Goal: Task Accomplishment & Management: Manage account settings

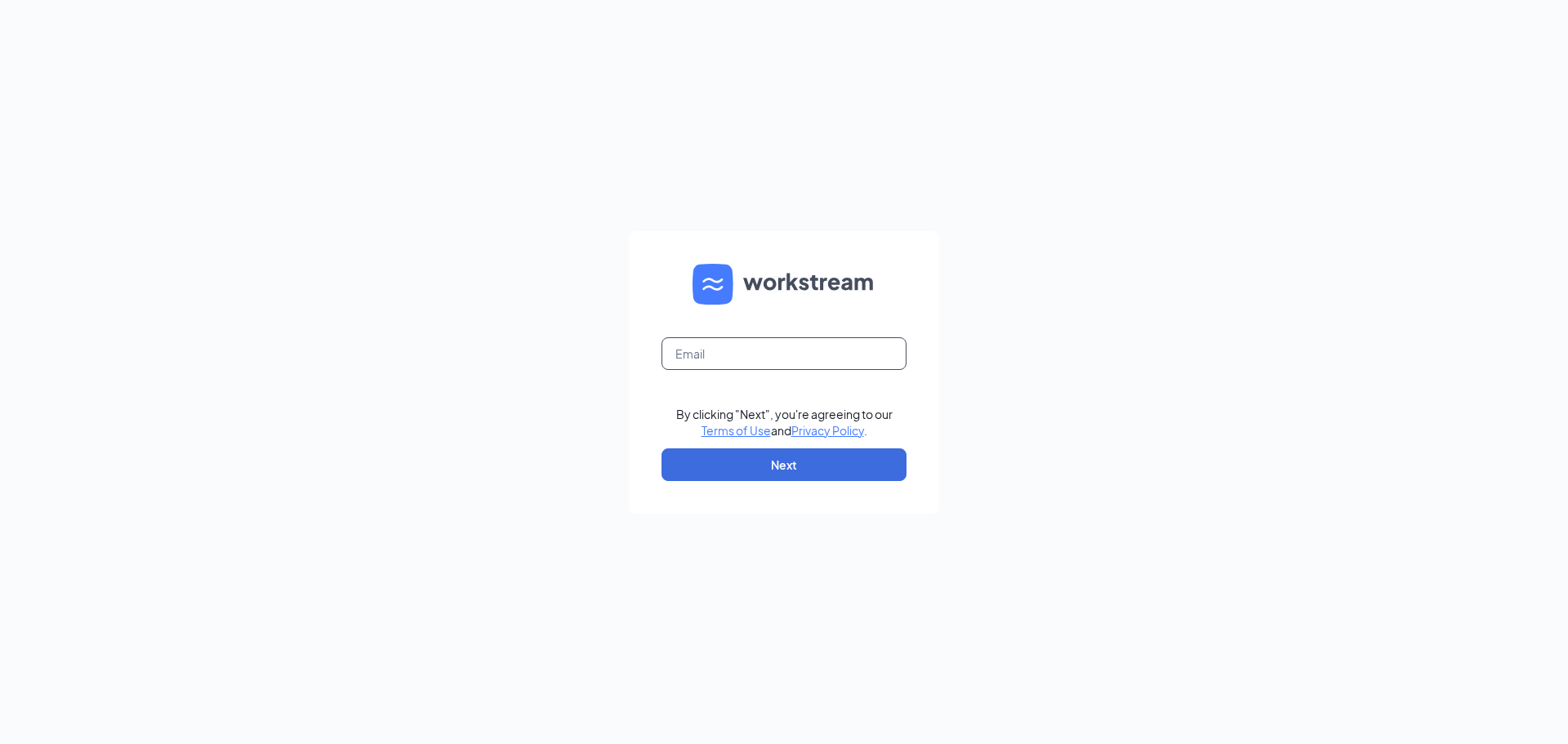
click at [799, 366] on input "text" at bounding box center [784, 354] width 245 height 33
type input "[PERSON_NAME][EMAIL_ADDRESS][DOMAIN_NAME]"
click at [662, 449] on button "Next" at bounding box center [784, 465] width 245 height 33
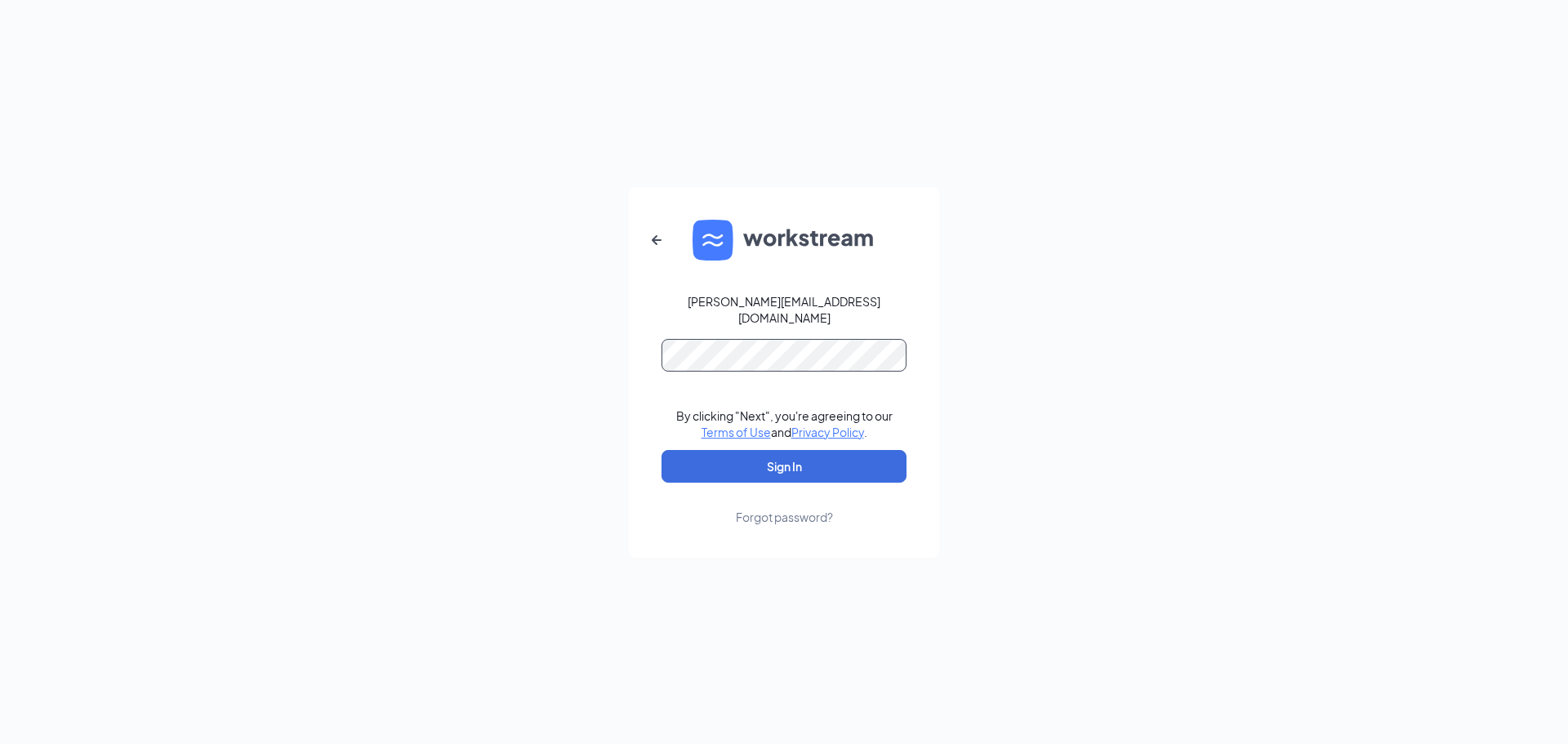
click at [662, 450] on button "Sign In" at bounding box center [784, 466] width 245 height 33
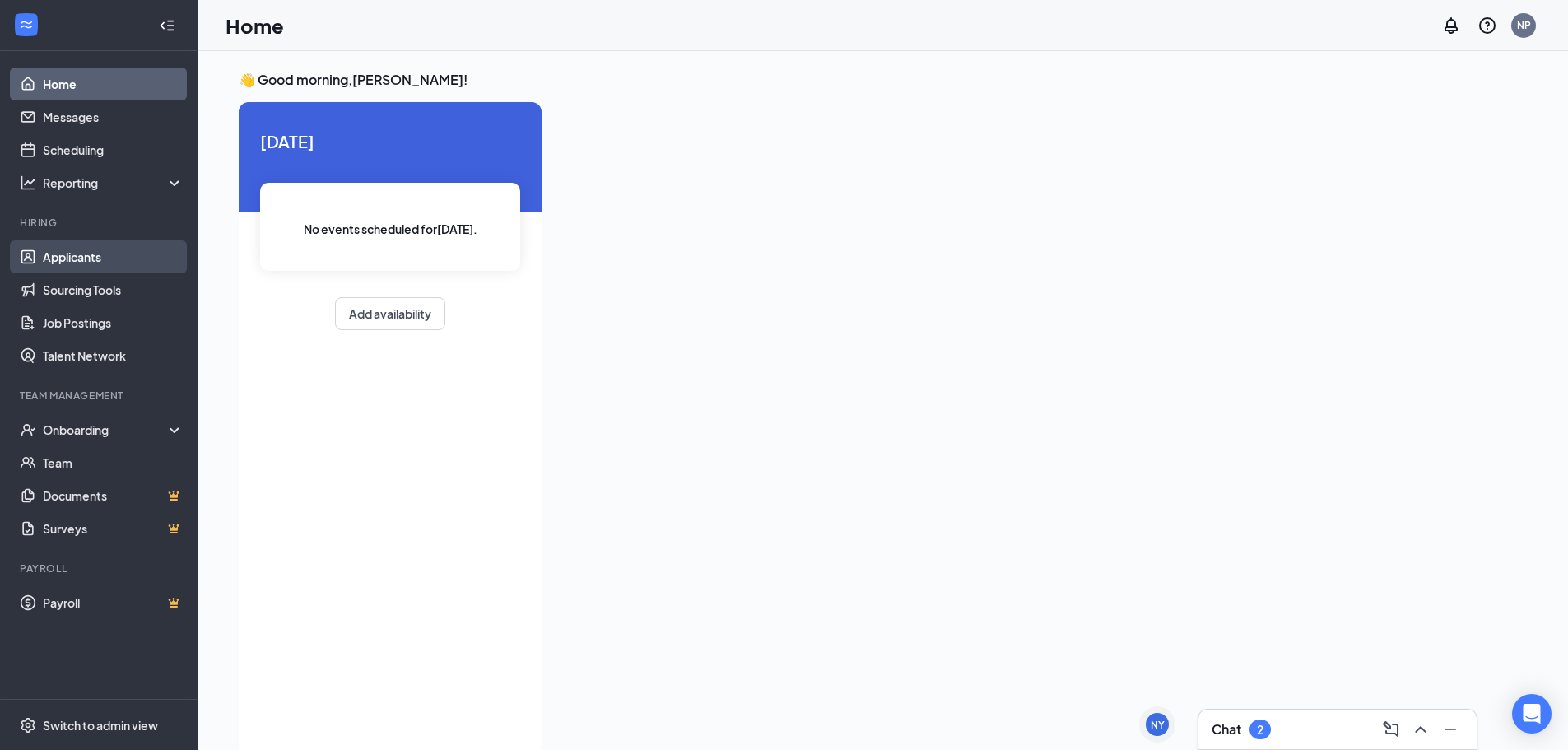
click at [75, 262] on link "Applicants" at bounding box center [113, 257] width 141 height 33
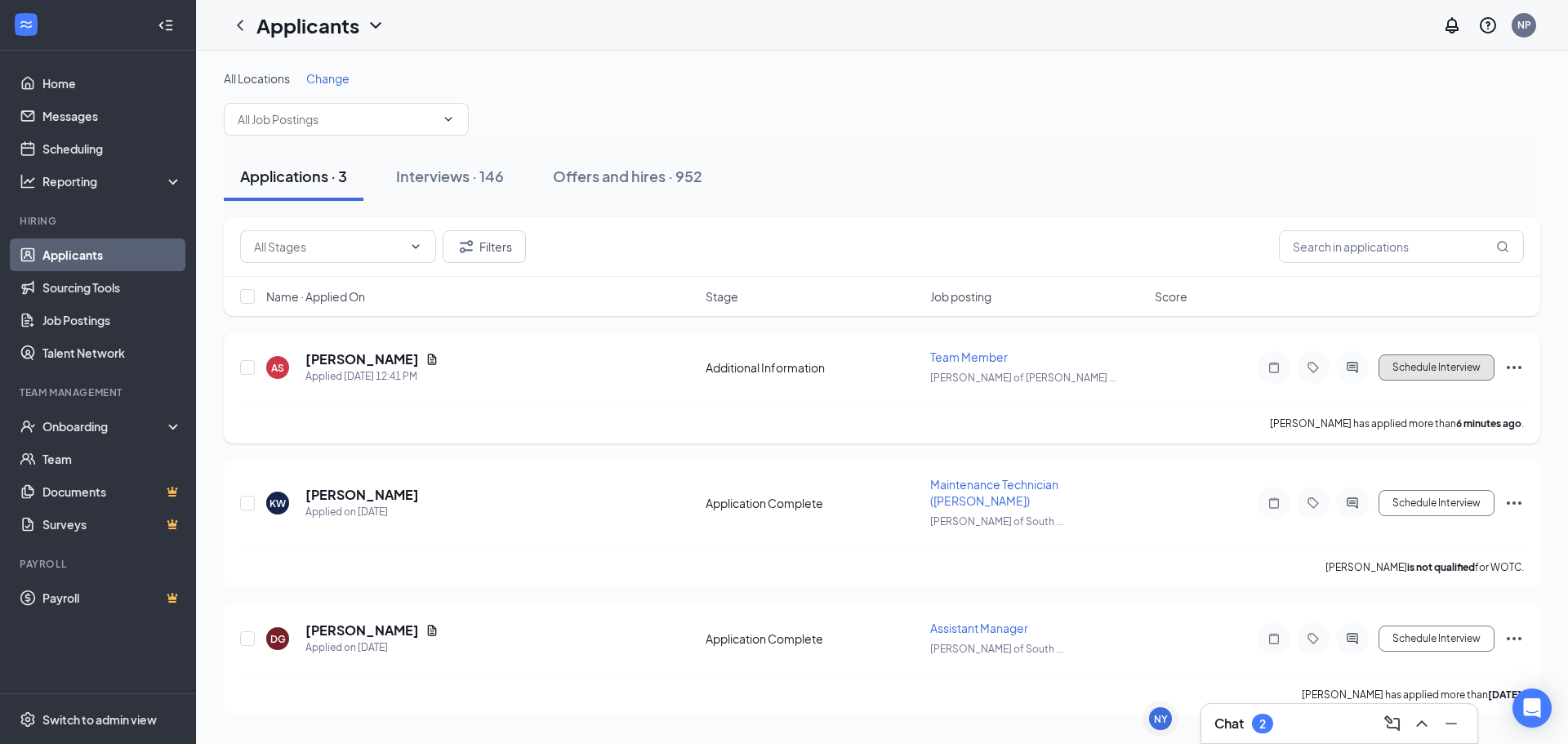
click at [1467, 368] on button "Schedule Interview" at bounding box center [1436, 368] width 116 height 26
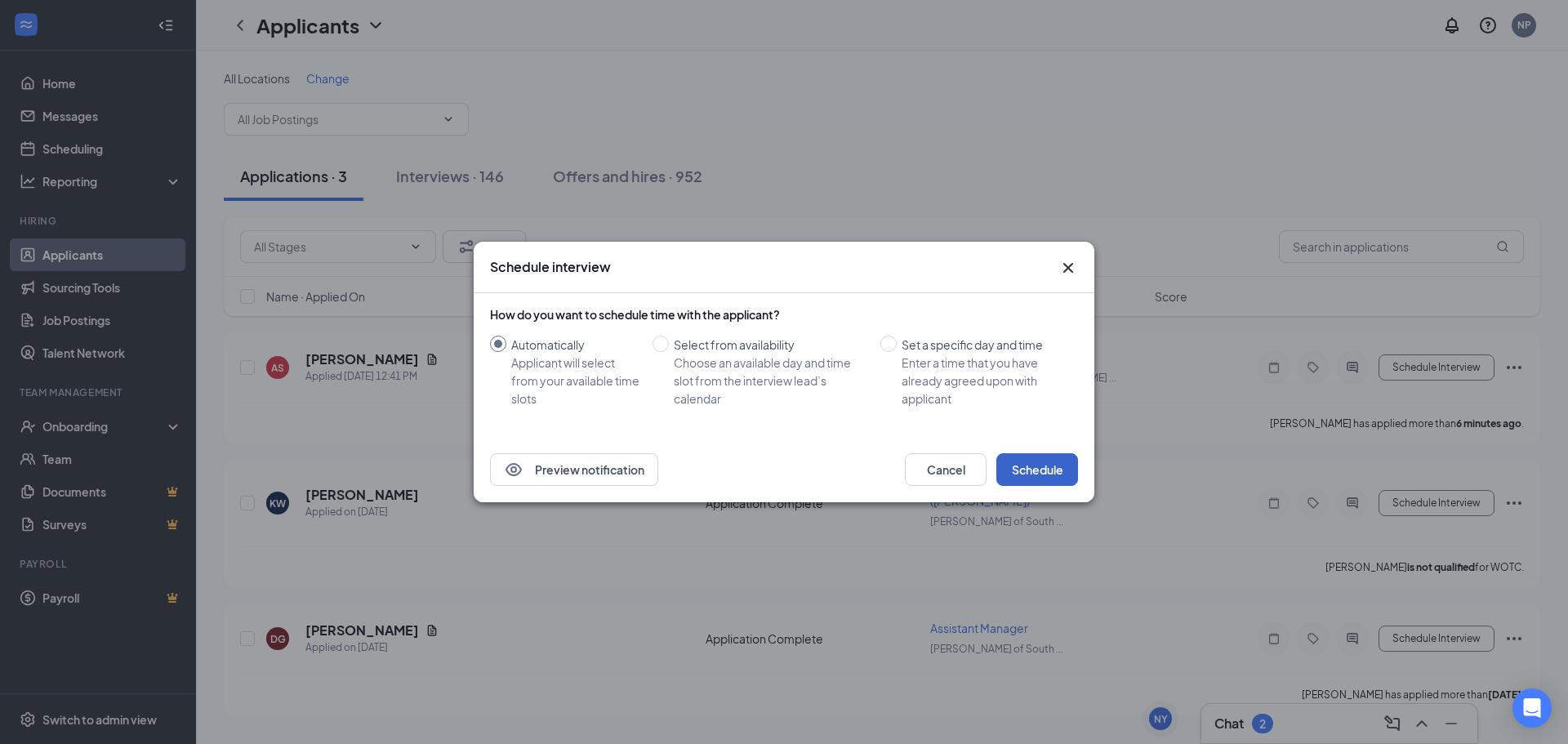
click at [1045, 465] on button "Schedule" at bounding box center [1037, 470] width 81 height 33
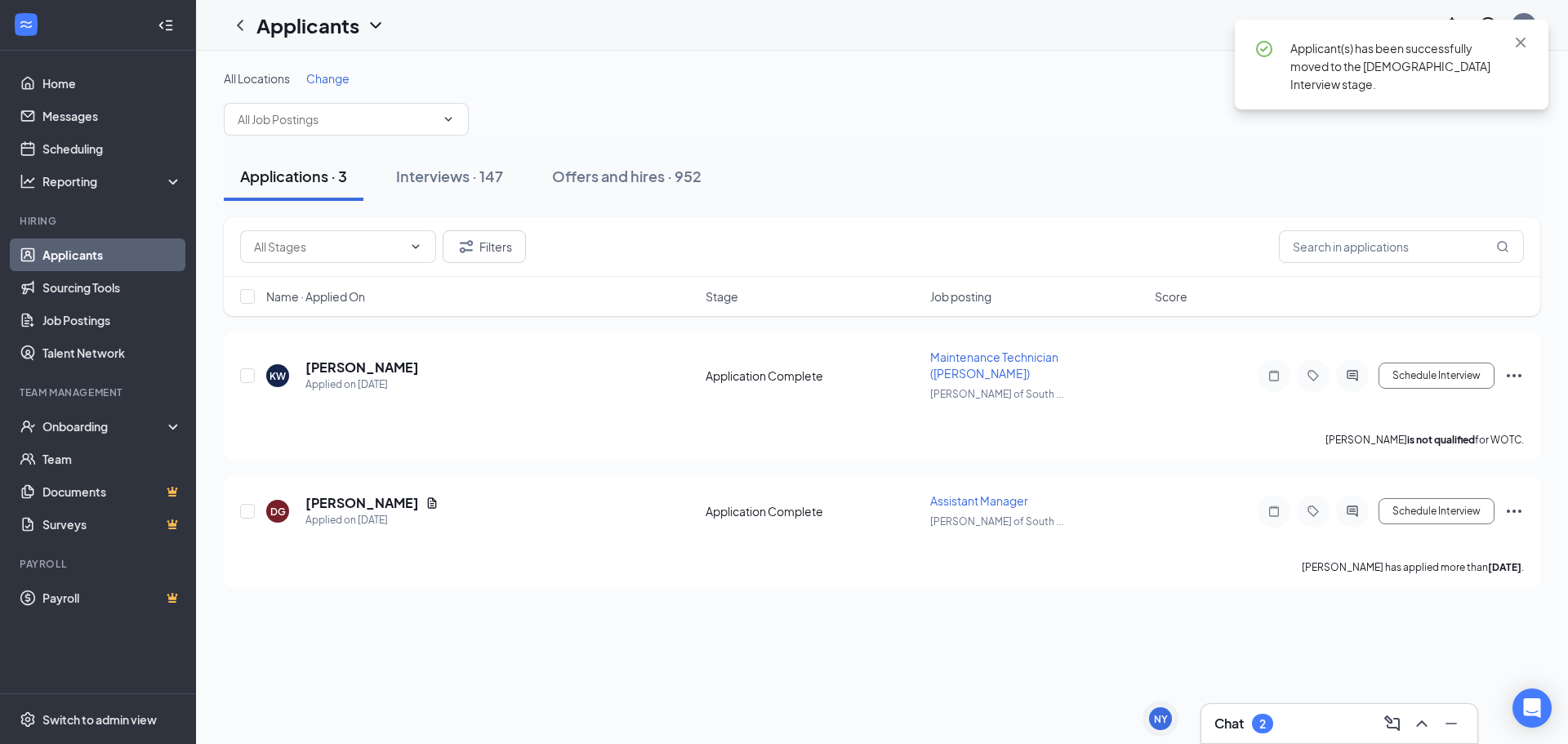
click at [1008, 167] on div "Applications · 3 Interviews · 147 Offers and hires · 952" at bounding box center [882, 175] width 1316 height 49
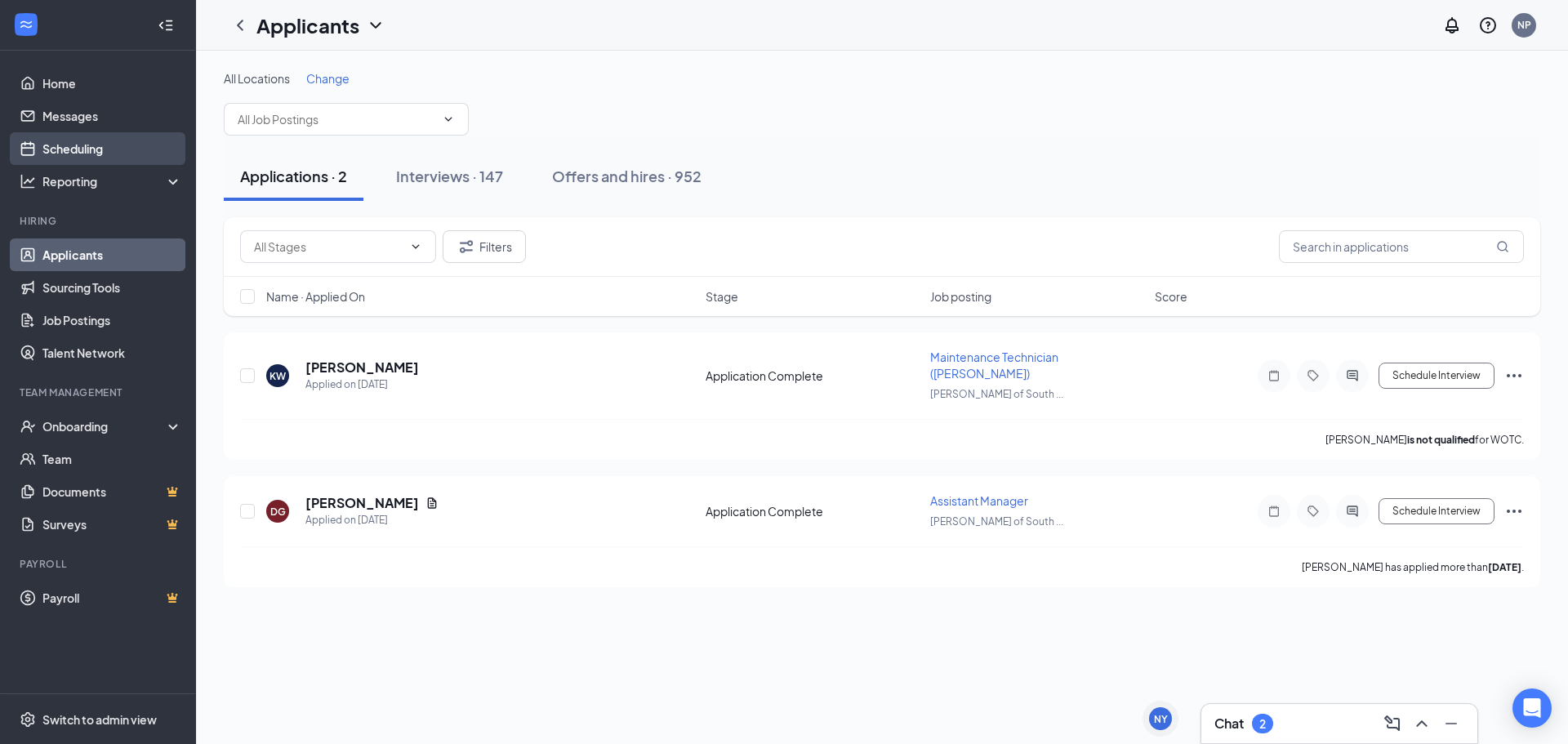
click at [84, 142] on link "Scheduling" at bounding box center [112, 149] width 140 height 33
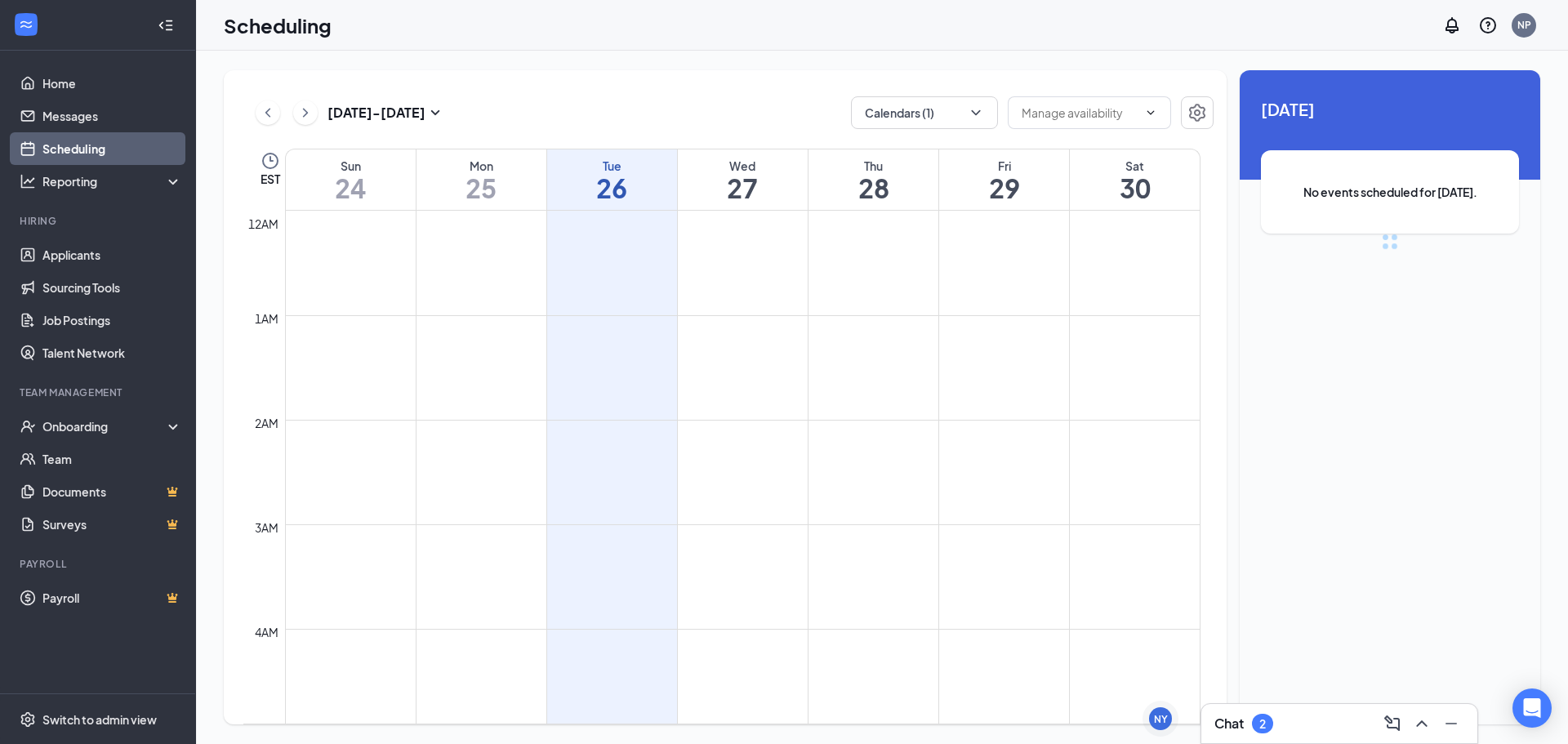
scroll to position [803, 0]
click at [967, 110] on button "Calendars (1)" at bounding box center [924, 112] width 147 height 33
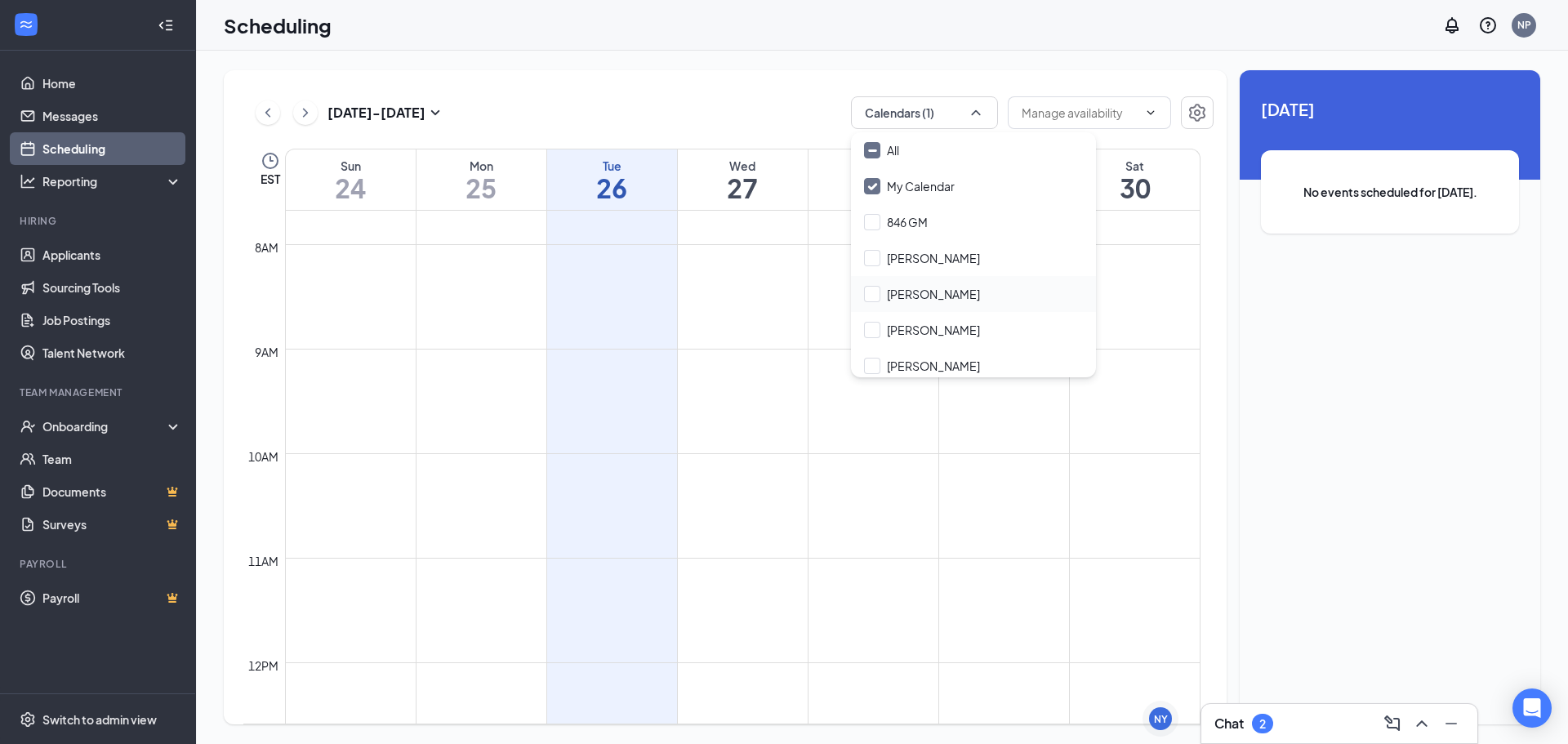
click at [943, 285] on div "Ali Abdikadir" at bounding box center [973, 294] width 245 height 36
checkbox input "true"
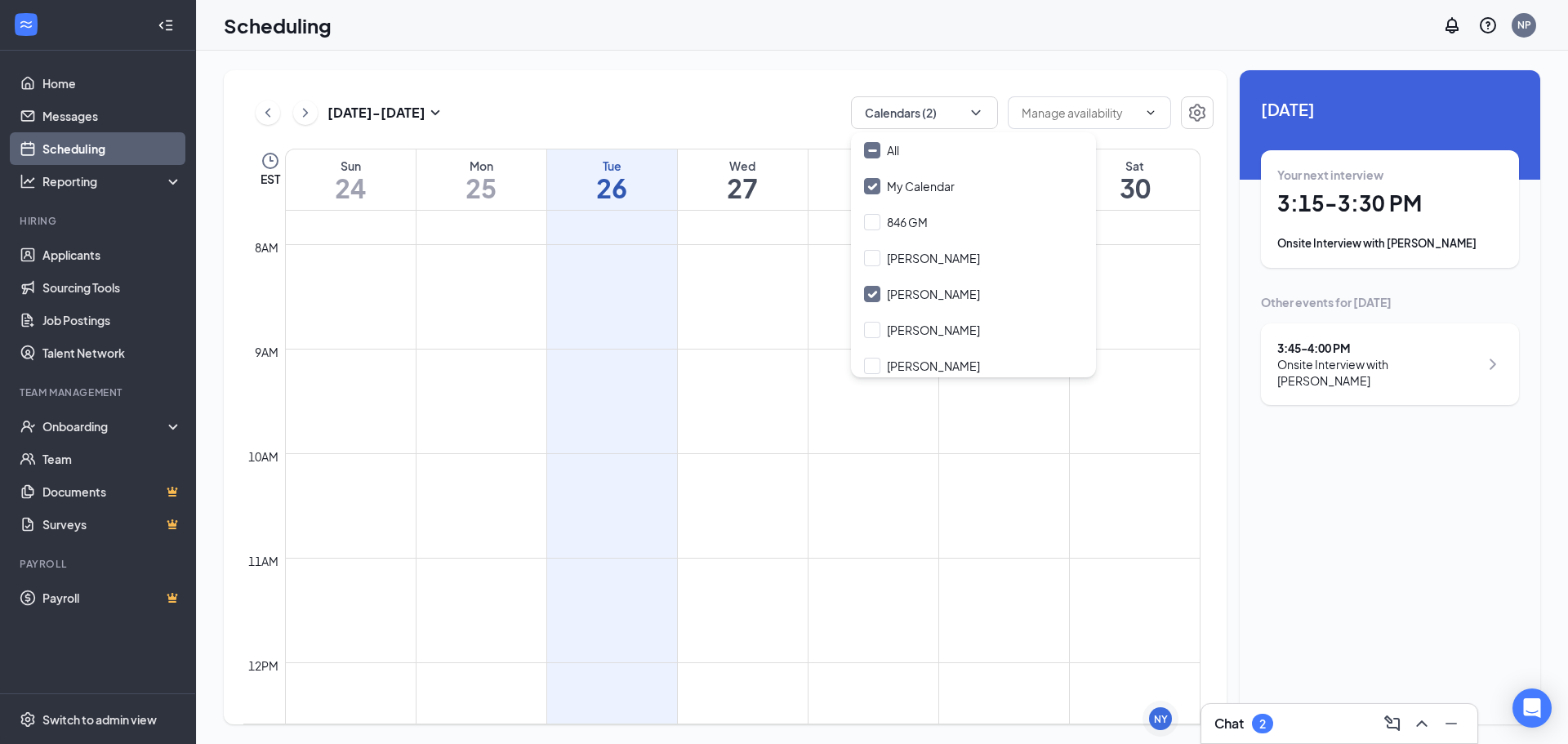
click at [680, 16] on div "Scheduling NP" at bounding box center [882, 25] width 1372 height 51
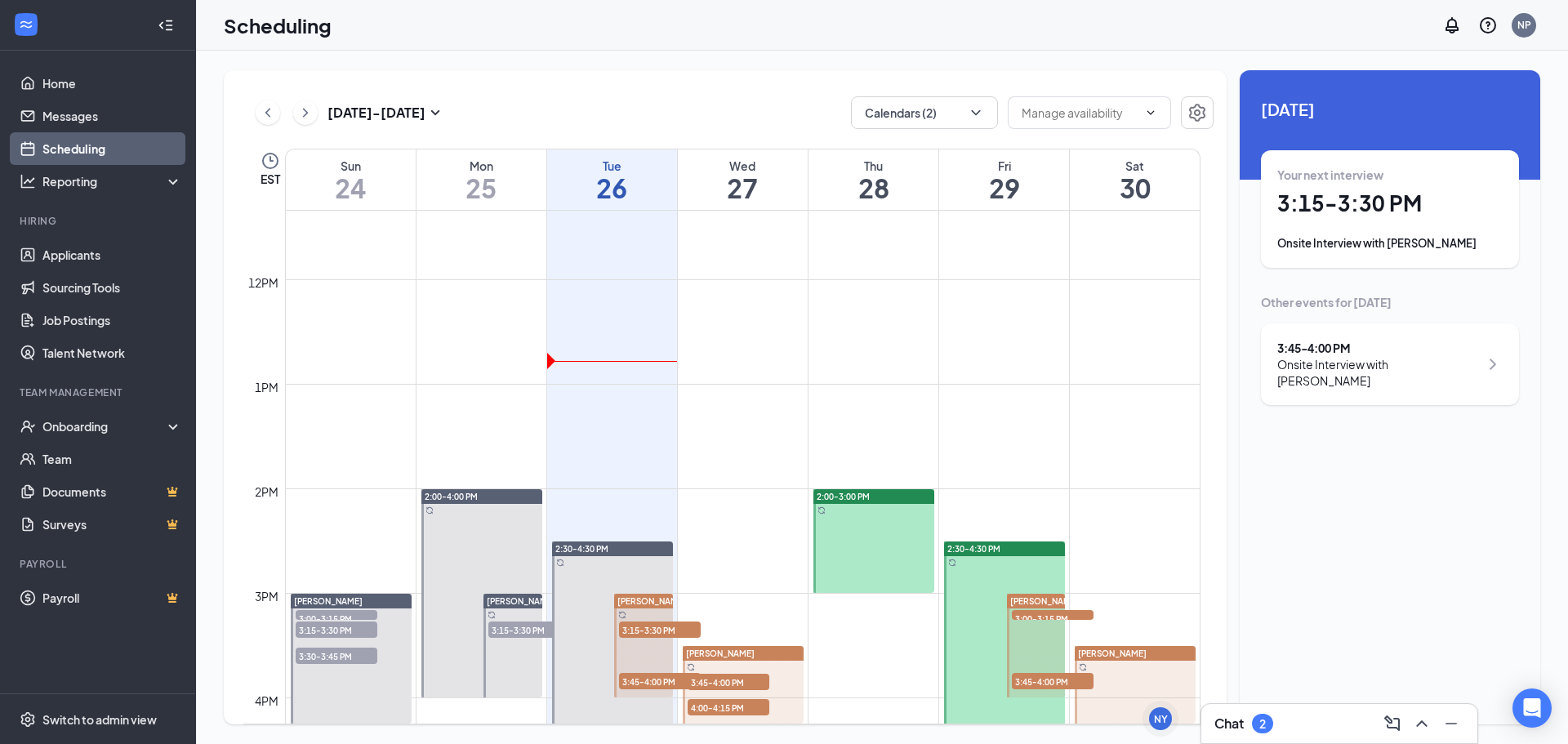
scroll to position [1293, 0]
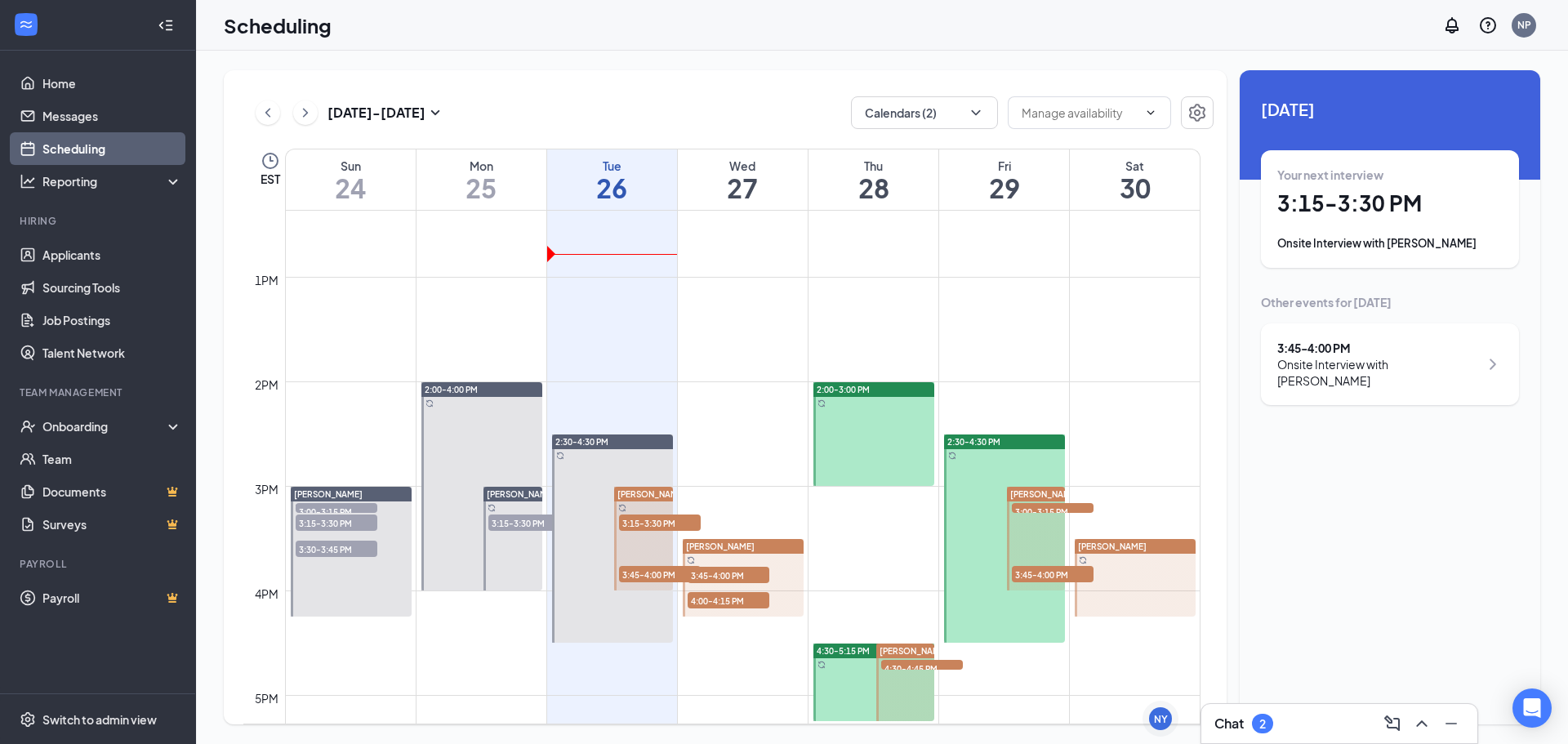
click at [673, 528] on span "3:15-3:30 PM" at bounding box center [660, 523] width 81 height 16
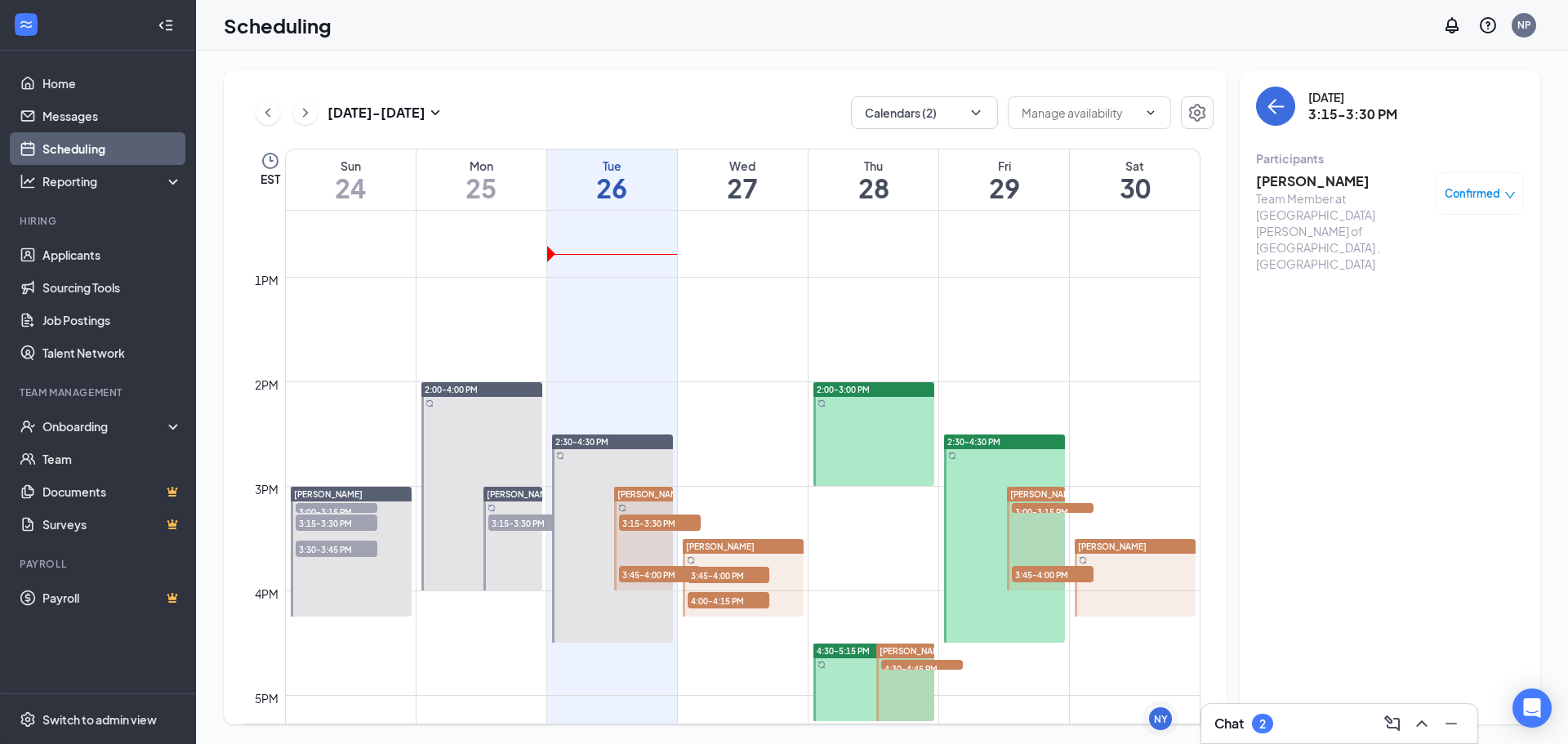
click at [643, 566] on span "3:45-4:00 PM" at bounding box center [660, 574] width 81 height 16
click at [77, 257] on link "Applicants" at bounding box center [112, 255] width 140 height 33
